Goal: Use online tool/utility

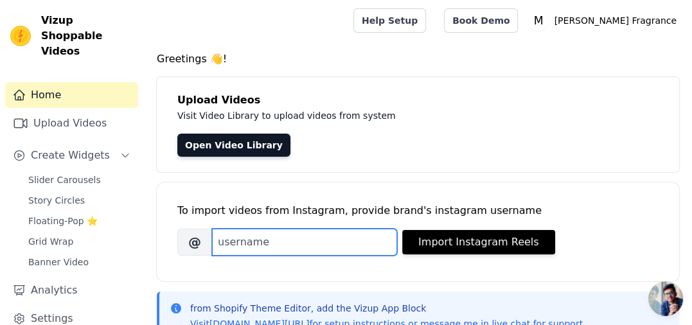
click at [265, 242] on input "Brand's Instagram Username" at bounding box center [304, 242] width 185 height 27
paste input "mansoorifragrance"
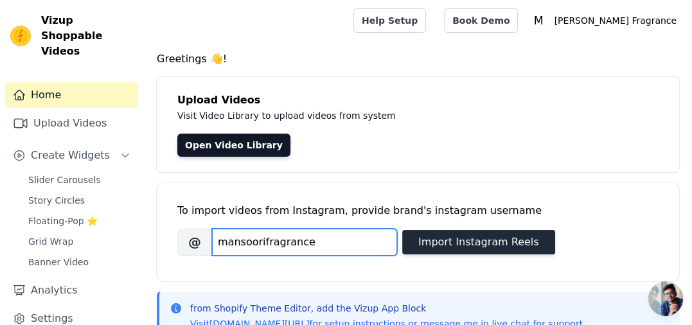
type input "mansoorifragrance"
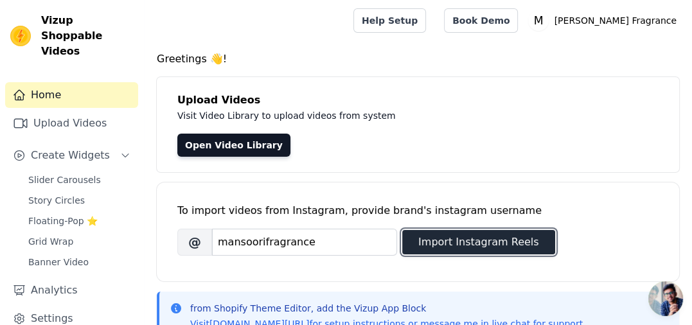
click at [457, 249] on button "Import Instagram Reels" at bounding box center [478, 242] width 153 height 24
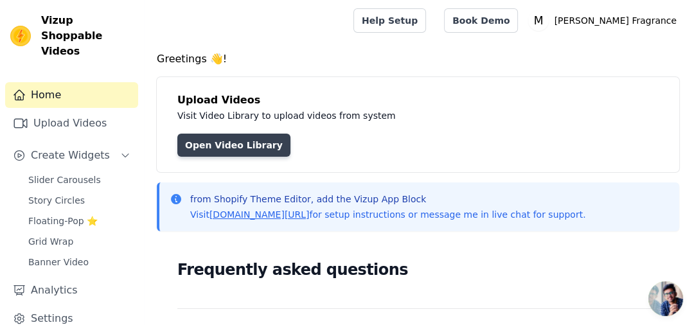
click at [226, 146] on link "Open Video Library" at bounding box center [233, 145] width 113 height 23
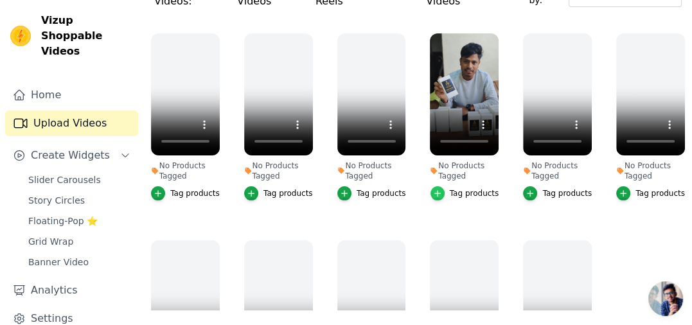
click at [434, 189] on icon "button" at bounding box center [437, 193] width 9 height 9
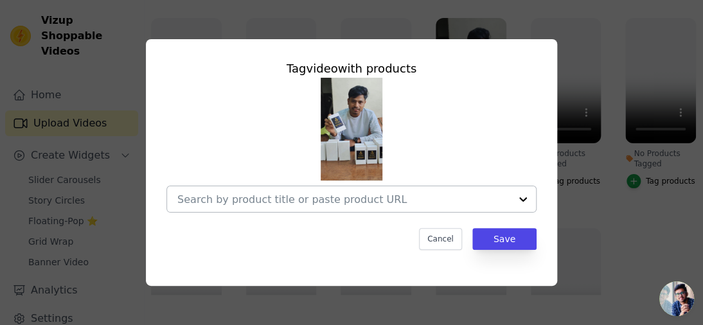
click at [517, 202] on div at bounding box center [523, 199] width 26 height 26
click at [522, 197] on div at bounding box center [523, 199] width 26 height 26
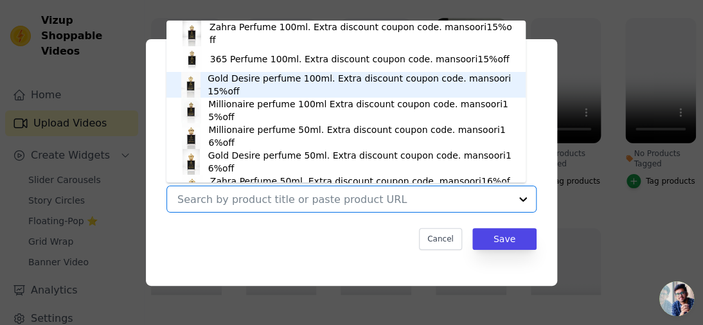
click at [259, 85] on div "Gold Desire perfume 100ml. Extra discount coupon code. mansoori15%off" at bounding box center [359, 85] width 305 height 26
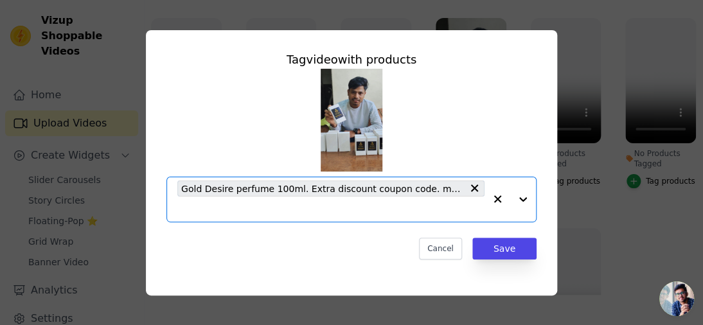
click at [525, 202] on div at bounding box center [509, 199] width 51 height 44
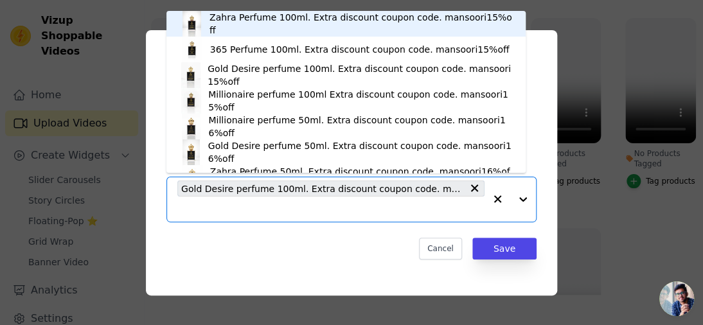
scroll to position [18, 0]
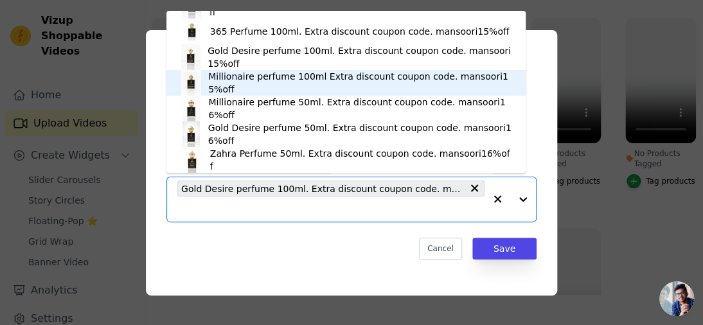
click at [235, 88] on div "Millionaire perfume 100ml Extra discount coupon code. mansoori15%off" at bounding box center [360, 83] width 304 height 26
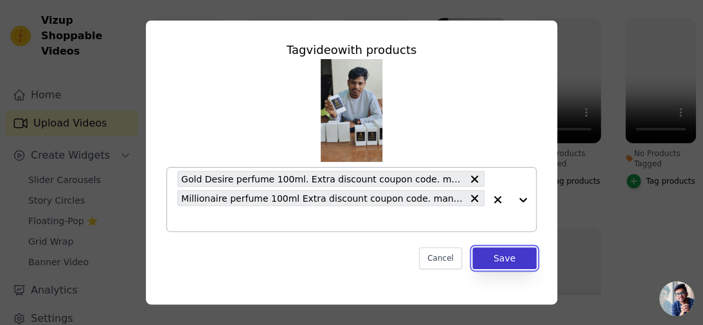
click at [493, 261] on button "Save" at bounding box center [504, 258] width 64 height 22
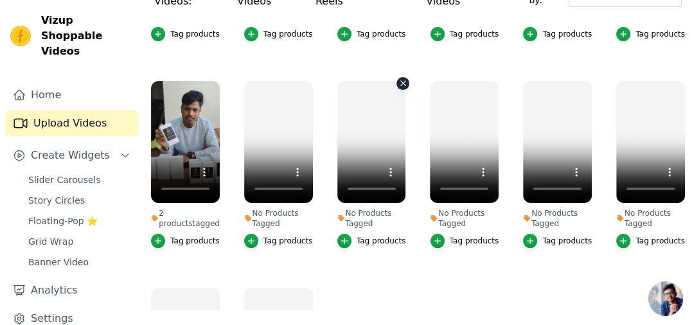
scroll to position [144, 0]
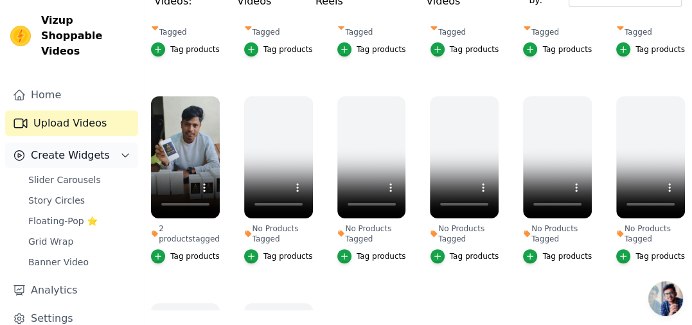
click at [91, 161] on span "Create Widgets" at bounding box center [70, 155] width 79 height 15
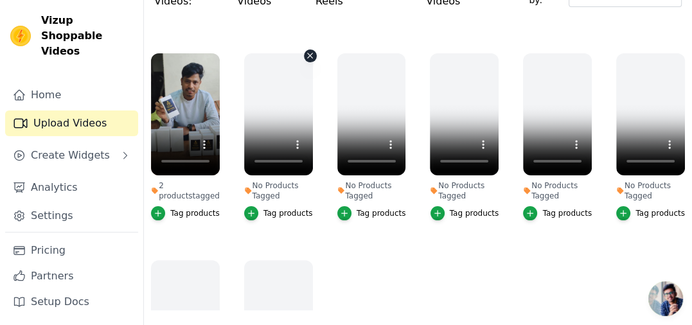
scroll to position [208, 0]
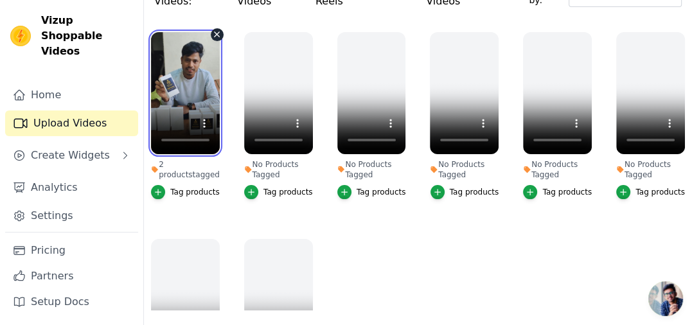
click at [183, 87] on video at bounding box center [185, 93] width 69 height 122
click at [203, 48] on video at bounding box center [185, 93] width 69 height 122
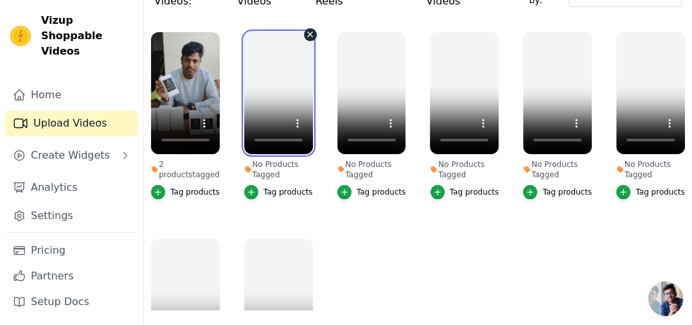
click at [279, 62] on video at bounding box center [278, 93] width 69 height 122
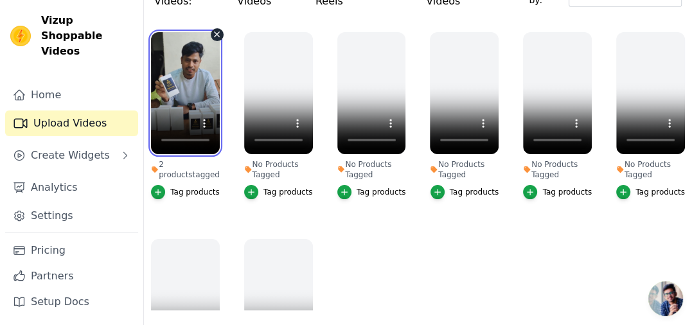
click at [180, 76] on video at bounding box center [185, 93] width 69 height 122
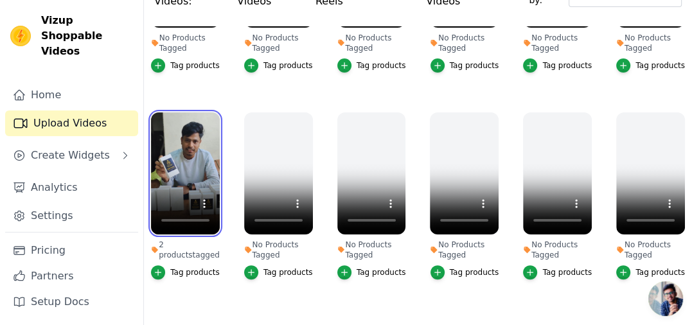
scroll to position [128, 0]
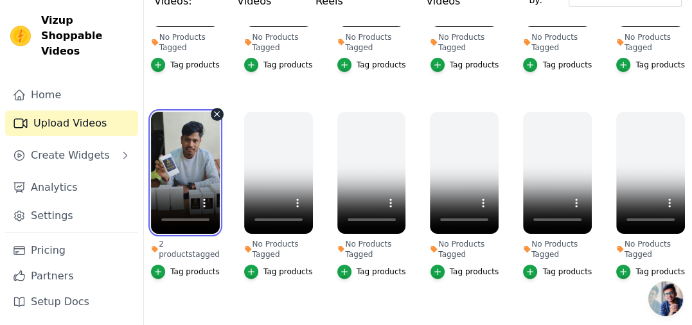
click at [179, 145] on video at bounding box center [185, 173] width 69 height 122
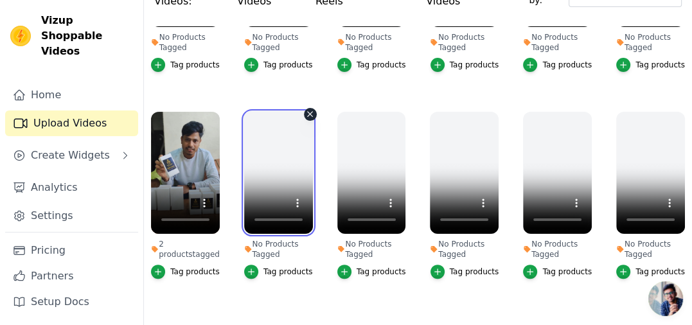
click at [268, 138] on video at bounding box center [278, 173] width 69 height 122
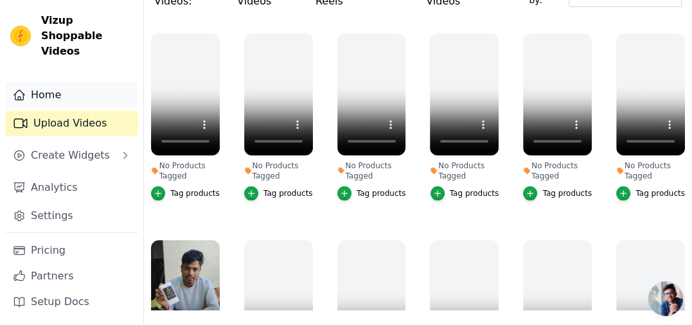
click at [49, 91] on link "Home" at bounding box center [71, 95] width 133 height 26
